Goal: Transaction & Acquisition: Purchase product/service

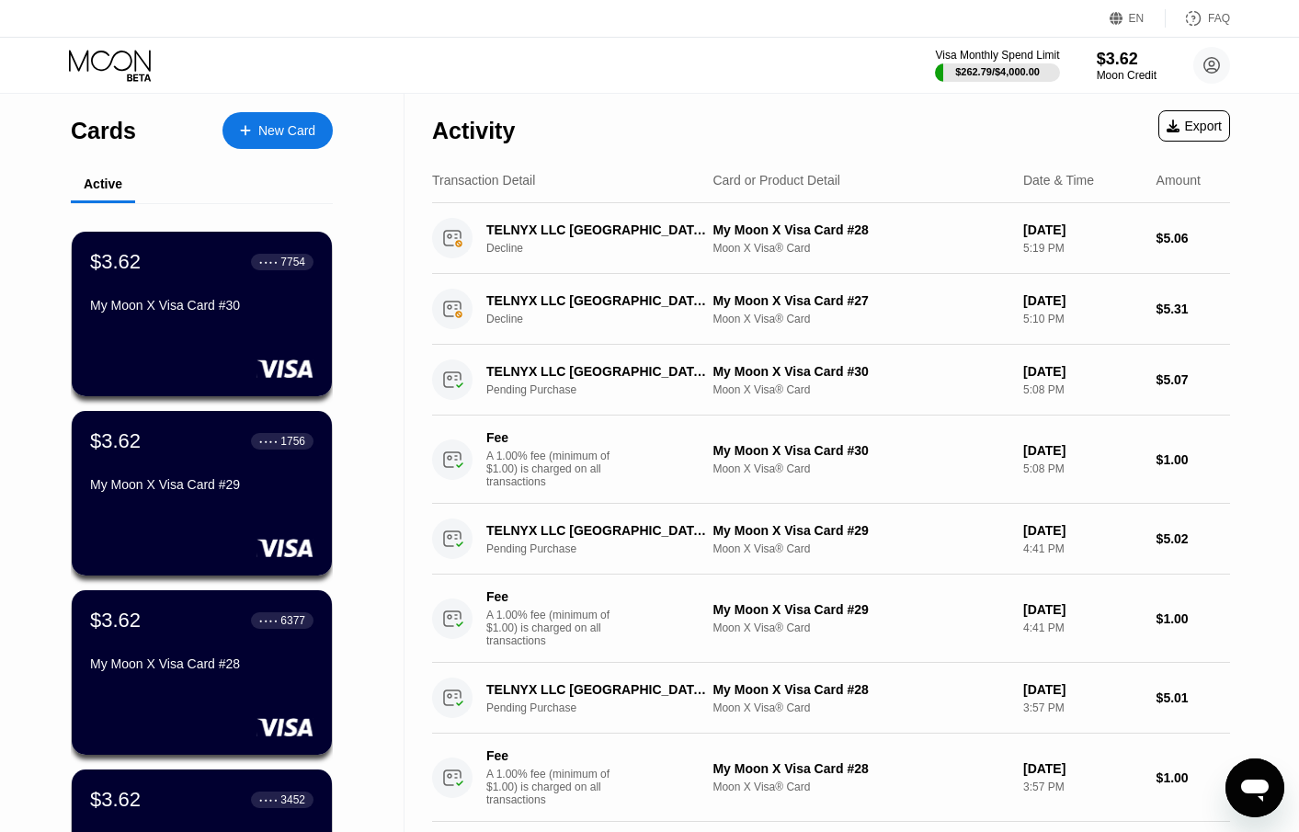
click at [1140, 65] on div "$3.62" at bounding box center [1127, 58] width 62 height 19
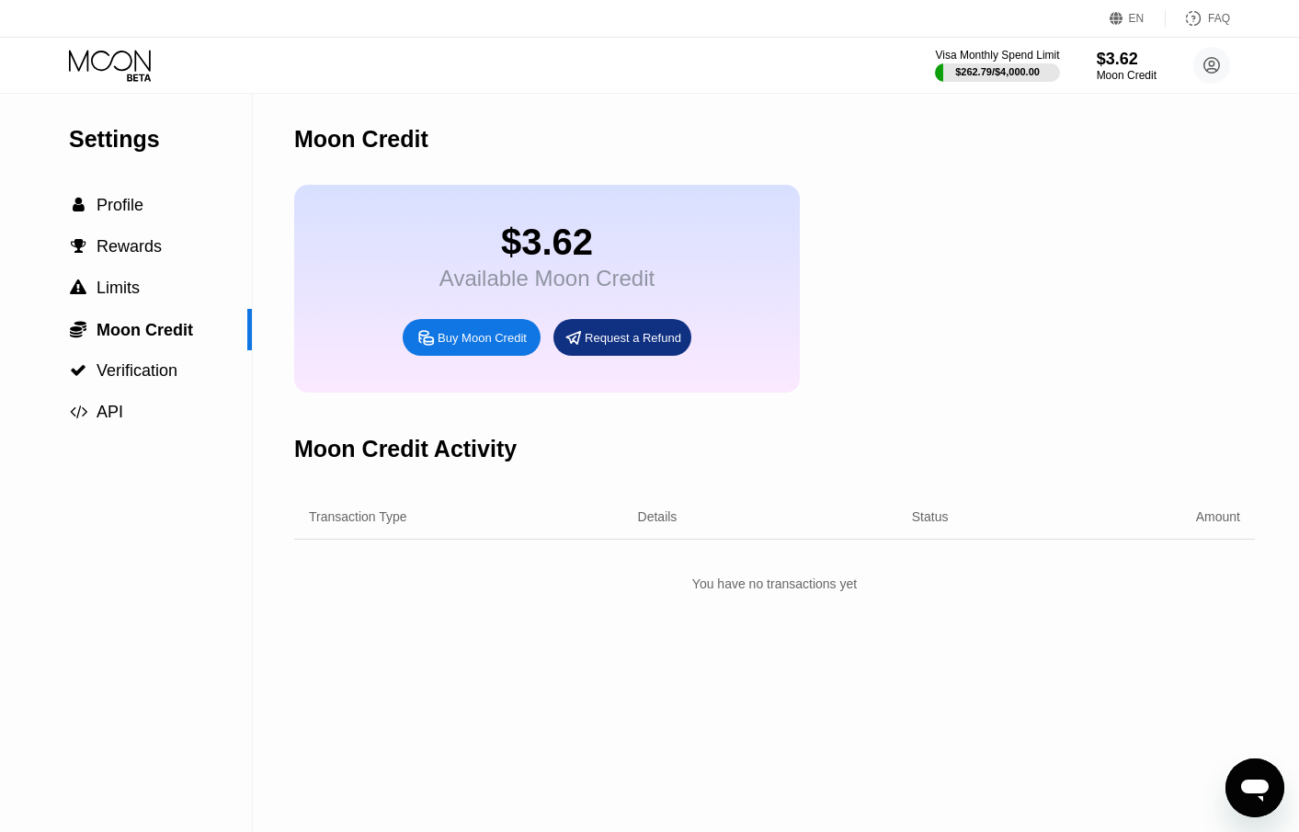
click at [483, 346] on div "Buy Moon Credit" at bounding box center [482, 338] width 89 height 16
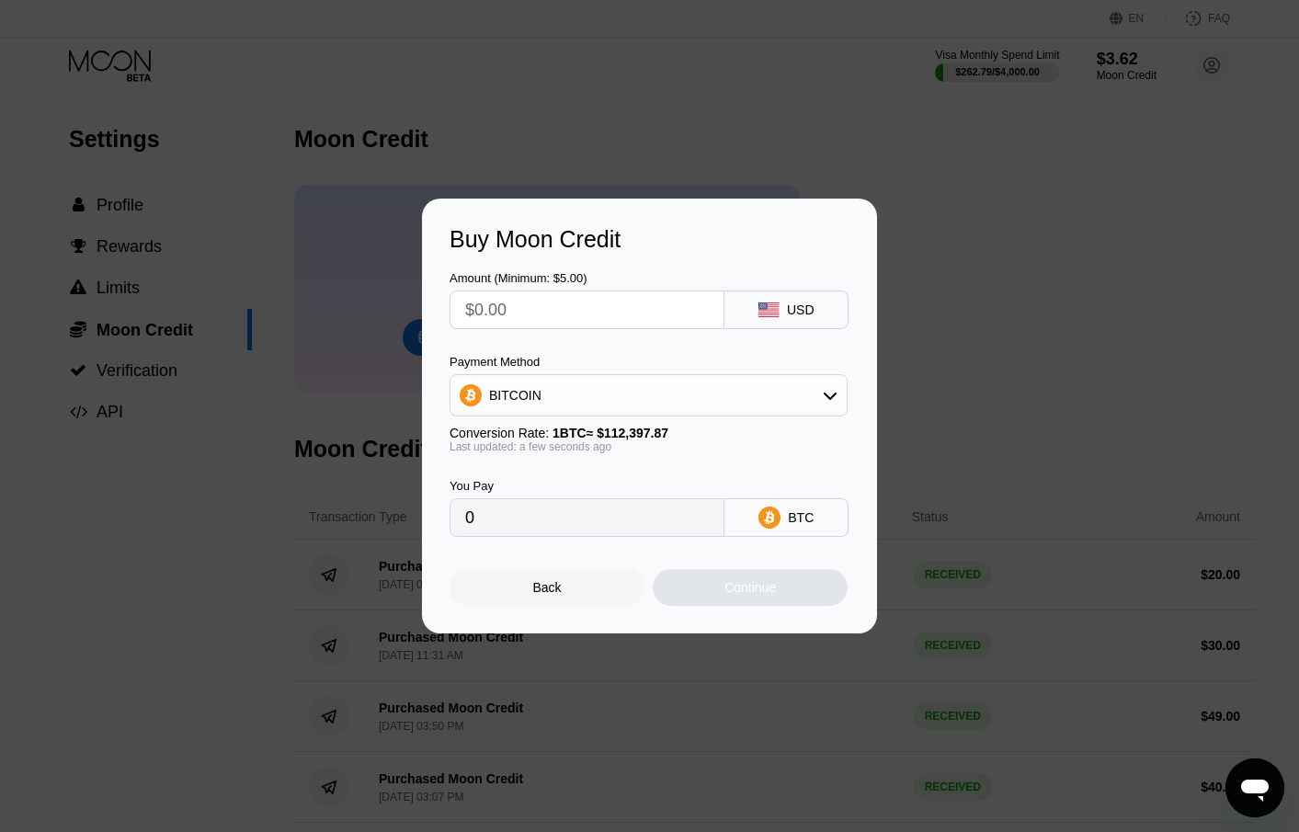
click at [618, 304] on input "text" at bounding box center [587, 309] width 244 height 37
type input "$3"
type input "0.00002670"
type input "$30"
type input "0.00026691"
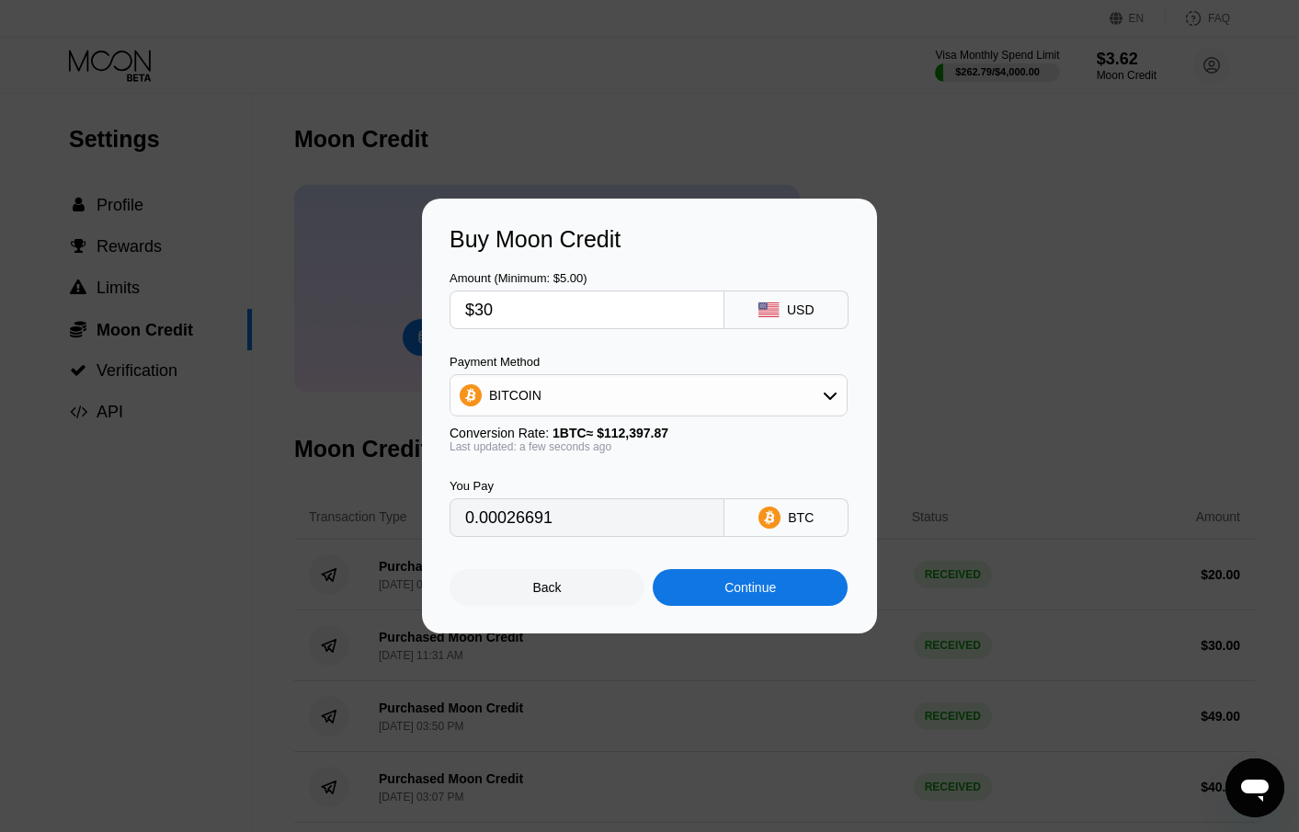
type input "$30"
click at [731, 595] on div "Continue" at bounding box center [749, 587] width 51 height 15
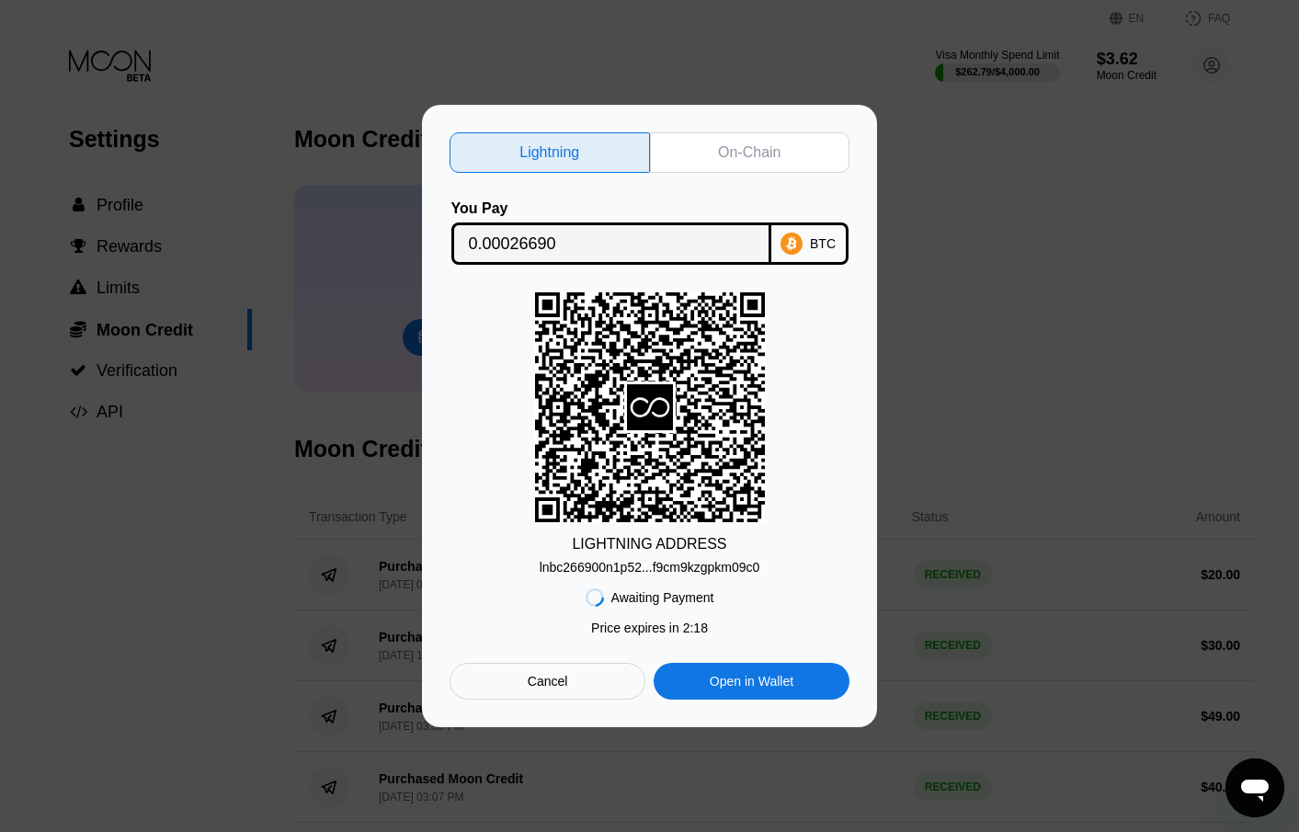
click at [719, 144] on div "On-Chain" at bounding box center [749, 152] width 63 height 18
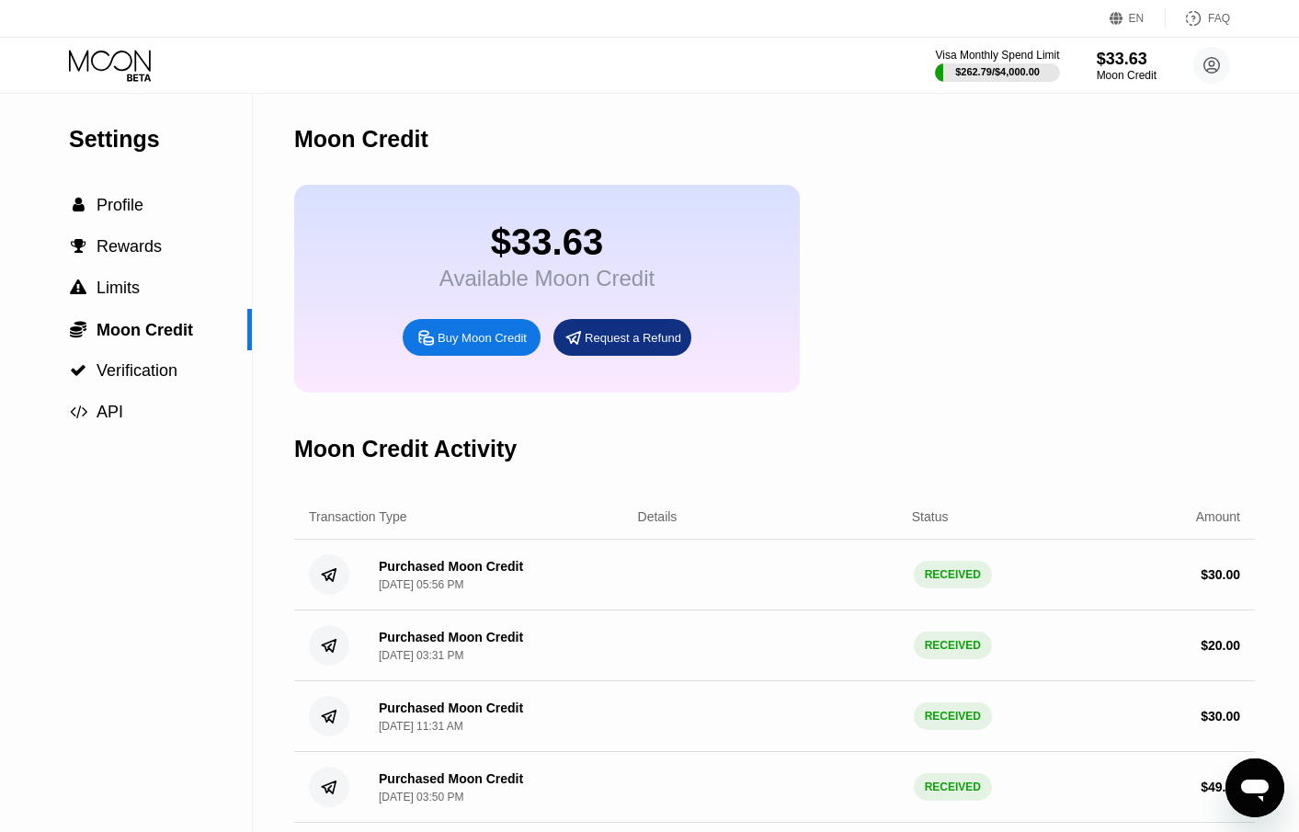
click at [107, 70] on icon at bounding box center [111, 66] width 85 height 32
